Goal: Task Accomplishment & Management: Complete application form

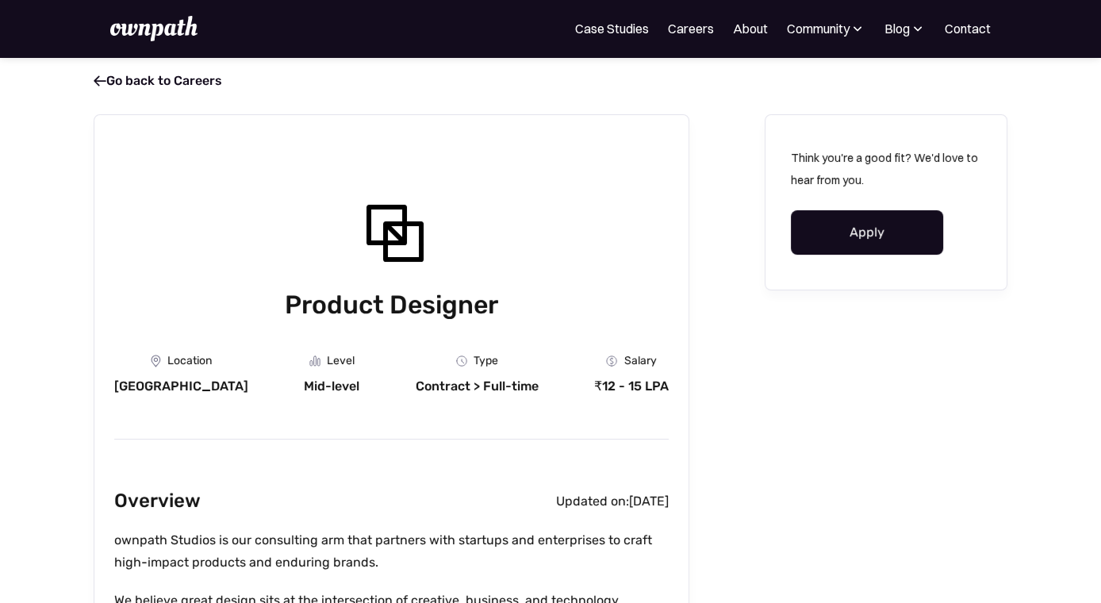
click at [924, 214] on link "Apply" at bounding box center [867, 232] width 152 height 44
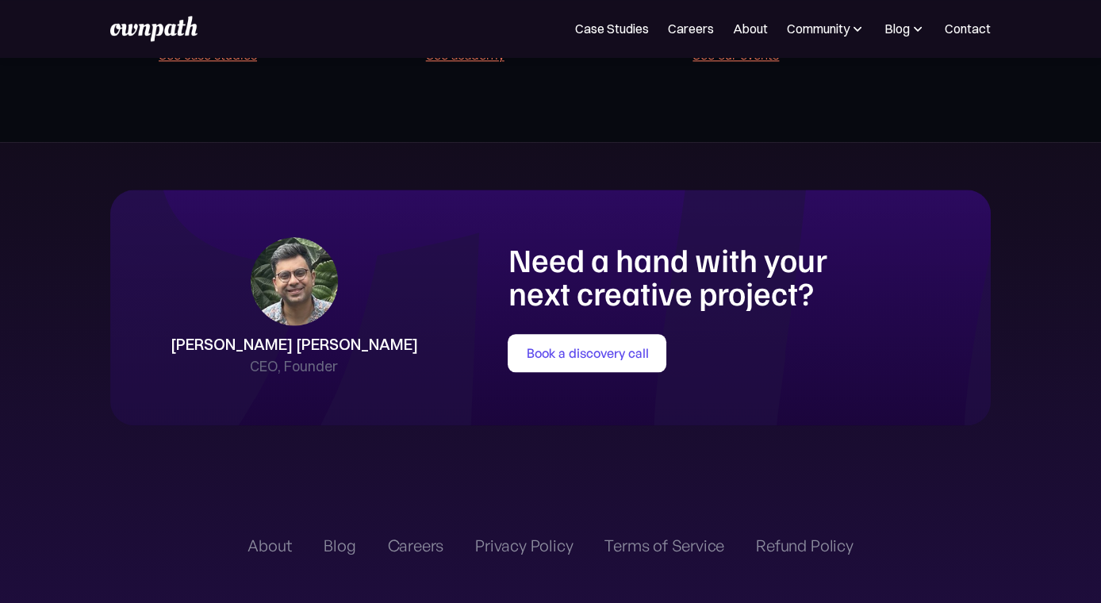
scroll to position [3129, 0]
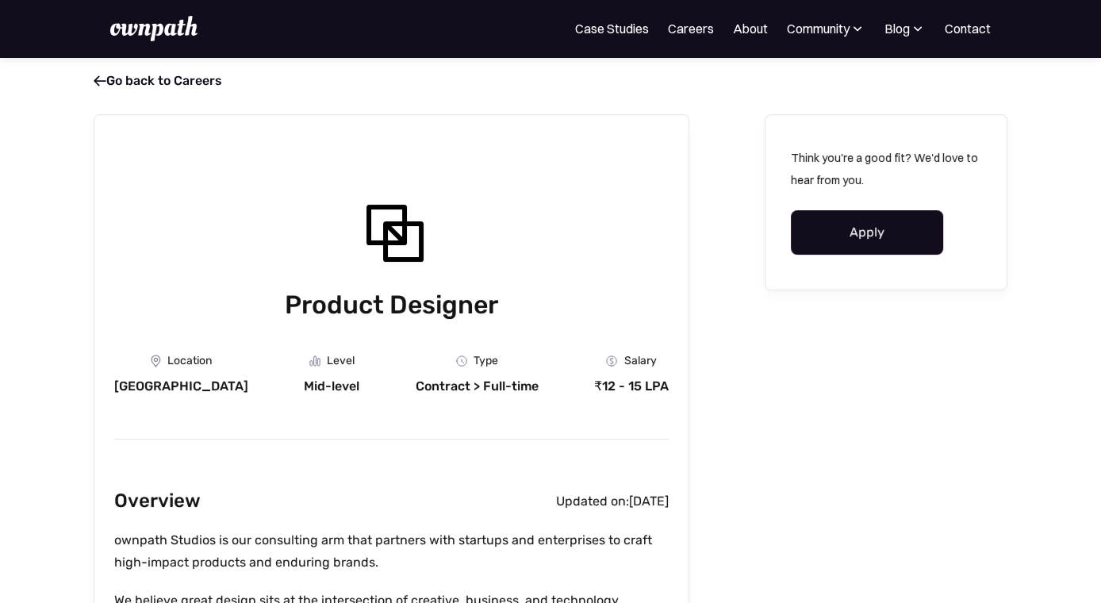
click at [860, 233] on link "Apply" at bounding box center [867, 232] width 152 height 44
